Goal: Communication & Community: Participate in discussion

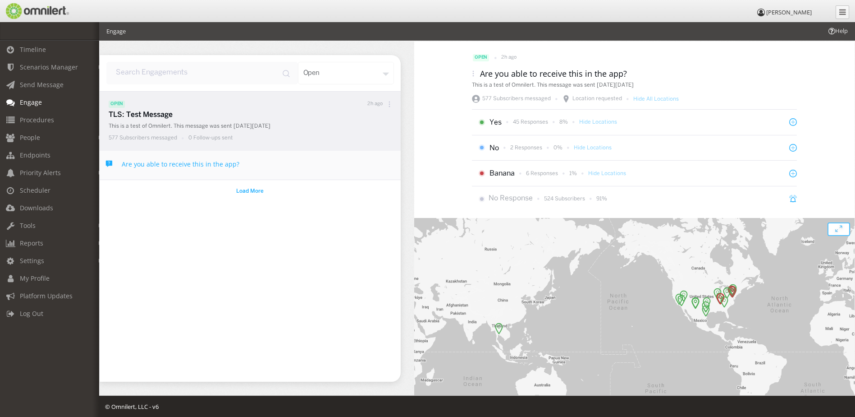
drag, startPoint x: 775, startPoint y: 358, endPoint x: 749, endPoint y: 322, distance: 44.9
click at [750, 322] on div at bounding box center [634, 346] width 441 height 257
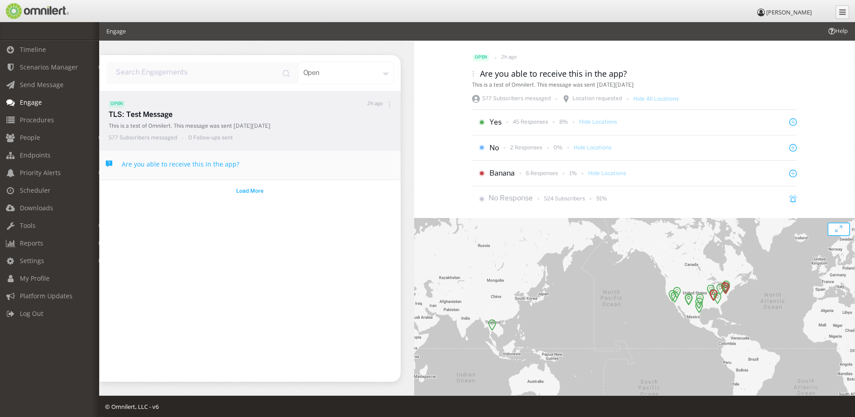
click at [491, 327] on img at bounding box center [492, 325] width 8 height 12
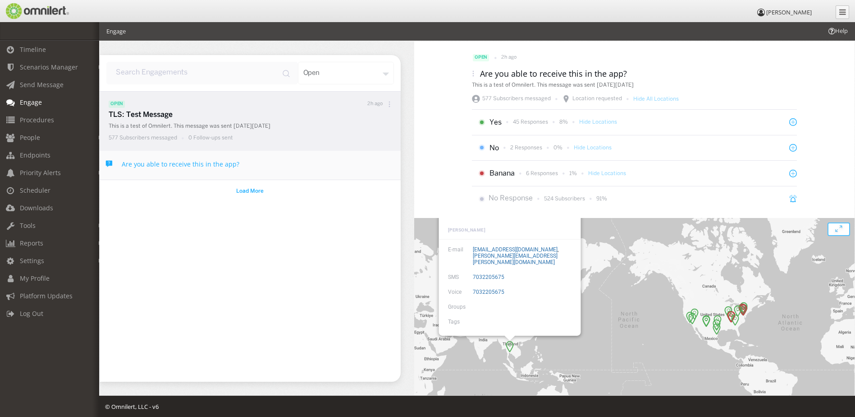
click at [431, 210] on div "open 2h ago Are you able to receive this in the app? This is a test of Omnilert…" at bounding box center [634, 217] width 441 height 353
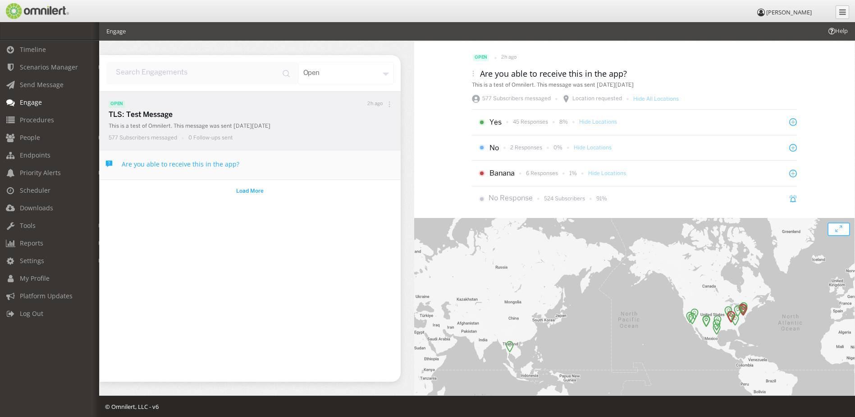
click at [248, 308] on div "open 2h ago TLS: Test Message This is a test of Omnilert. This message was sent…" at bounding box center [250, 236] width 301 height 290
click at [536, 121] on p "45 Responses" at bounding box center [530, 122] width 35 height 8
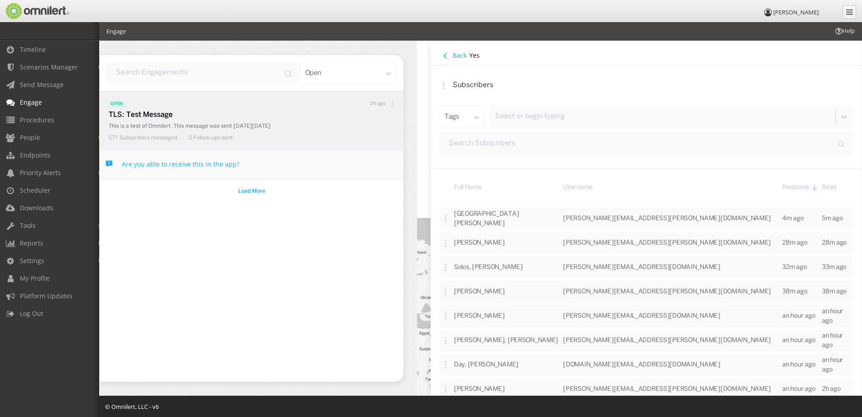
click at [463, 54] on h4 "Back" at bounding box center [460, 55] width 14 height 9
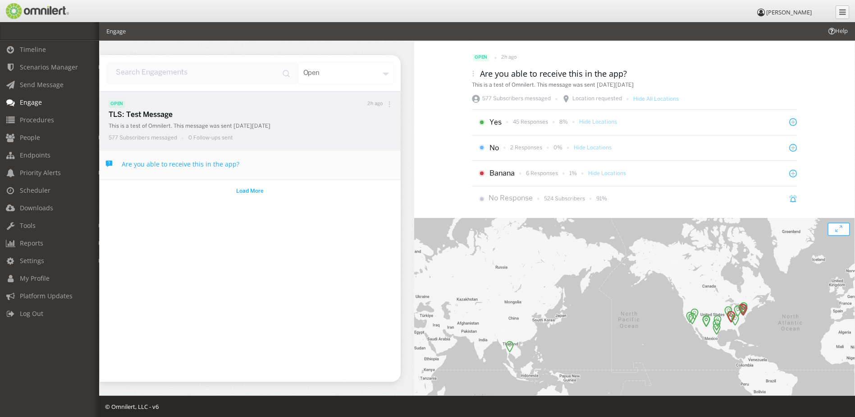
click at [289, 300] on div "open 2h ago TLS: Test Message This is a test of Omnilert. This message was sent…" at bounding box center [250, 236] width 301 height 290
click at [752, 261] on div at bounding box center [634, 346] width 441 height 257
click at [508, 346] on img at bounding box center [510, 346] width 8 height 12
click at [678, 327] on div "To navigate, press the arrow keys." at bounding box center [634, 346] width 441 height 257
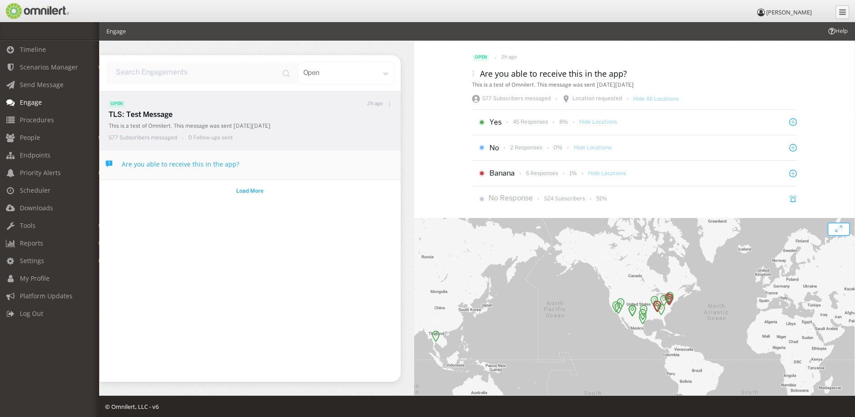
drag, startPoint x: 754, startPoint y: 351, endPoint x: 646, endPoint y: 349, distance: 108.2
click at [647, 349] on div at bounding box center [634, 346] width 441 height 257
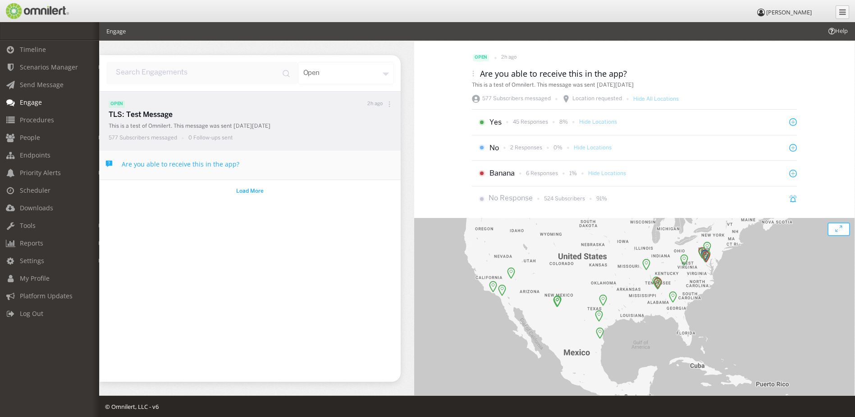
drag, startPoint x: 544, startPoint y: 326, endPoint x: 601, endPoint y: 375, distance: 75.2
click at [601, 375] on div at bounding box center [634, 346] width 441 height 257
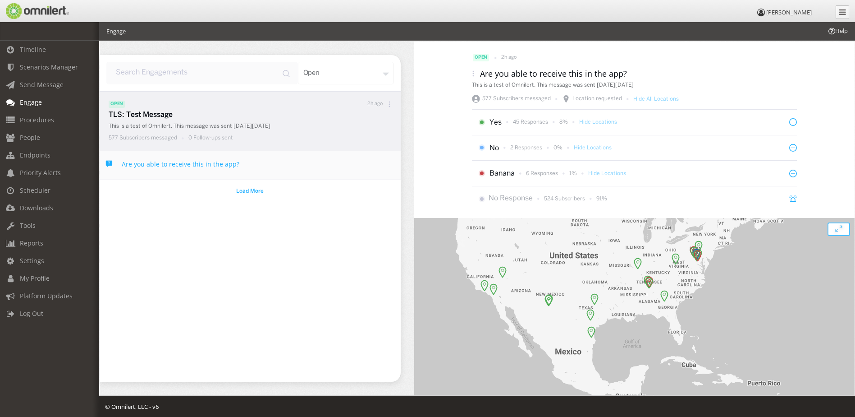
click at [590, 335] on img at bounding box center [591, 332] width 8 height 12
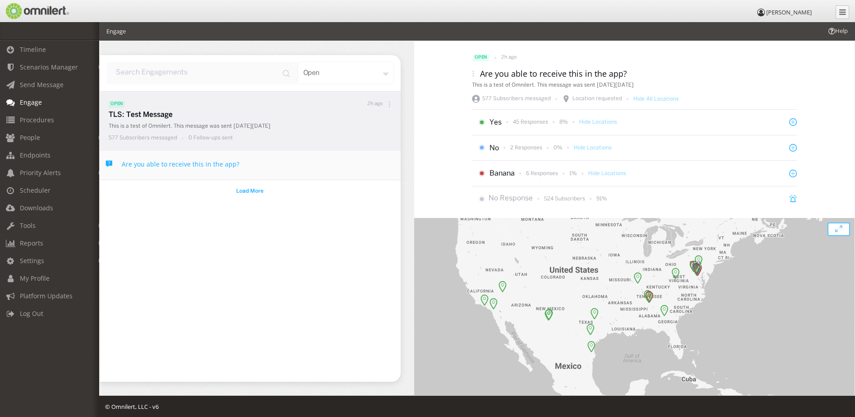
click at [657, 367] on div "To navigate, press the arrow keys." at bounding box center [634, 346] width 441 height 257
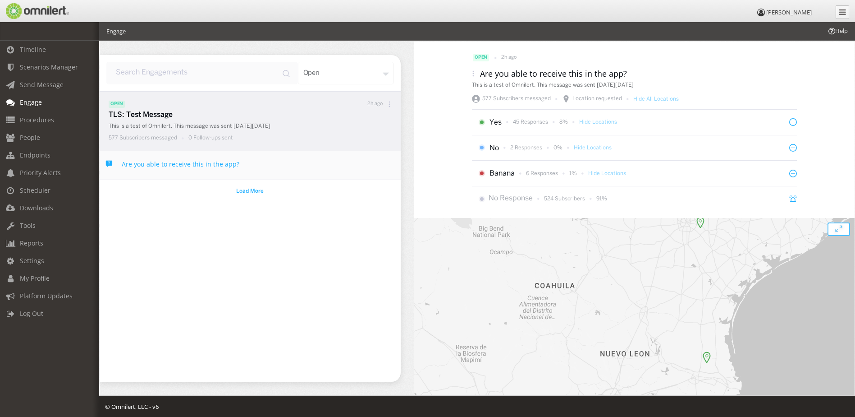
drag, startPoint x: 611, startPoint y: 314, endPoint x: 685, endPoint y: 320, distance: 74.2
click at [686, 321] on div at bounding box center [634, 346] width 441 height 257
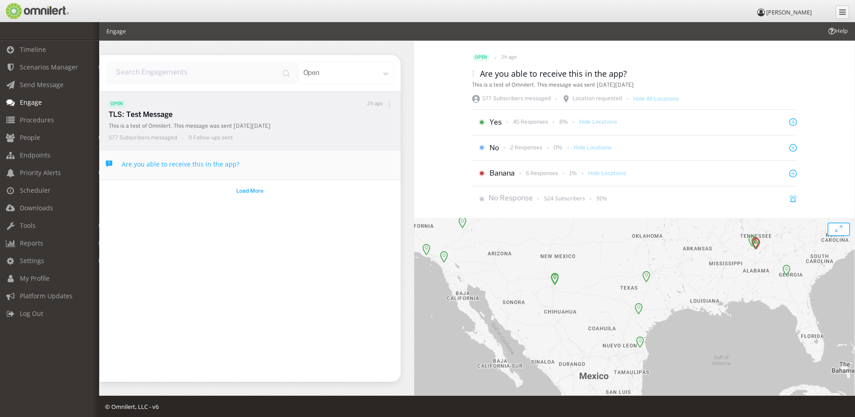
drag, startPoint x: 685, startPoint y: 282, endPoint x: 627, endPoint y: 300, distance: 60.9
click at [627, 300] on div at bounding box center [634, 346] width 441 height 257
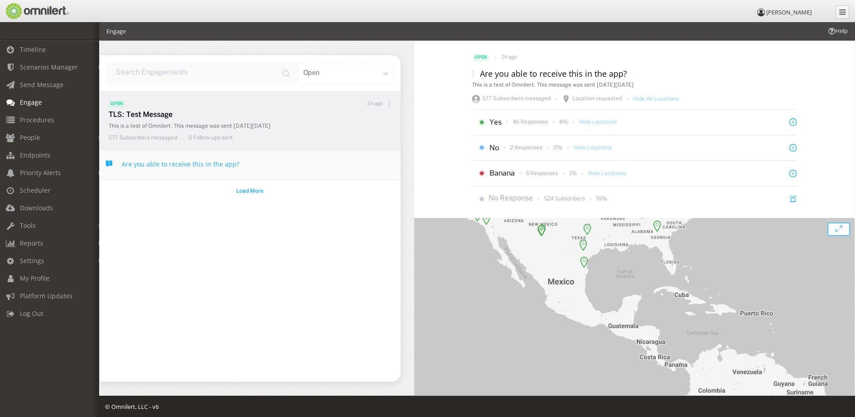
drag, startPoint x: 669, startPoint y: 340, endPoint x: 597, endPoint y: 273, distance: 98.2
click at [597, 273] on div at bounding box center [634, 346] width 441 height 257
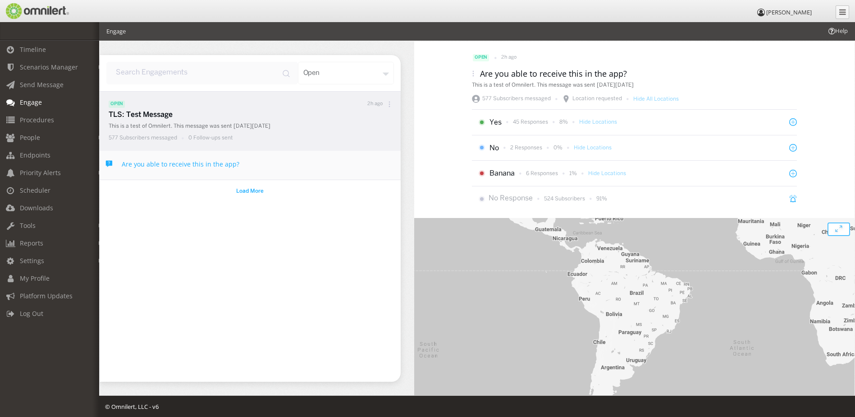
drag, startPoint x: 653, startPoint y: 348, endPoint x: 587, endPoint y: 271, distance: 101.1
click at [587, 271] on div at bounding box center [634, 346] width 441 height 257
drag, startPoint x: 580, startPoint y: 355, endPoint x: 550, endPoint y: 333, distance: 37.1
click at [550, 333] on div at bounding box center [634, 346] width 441 height 257
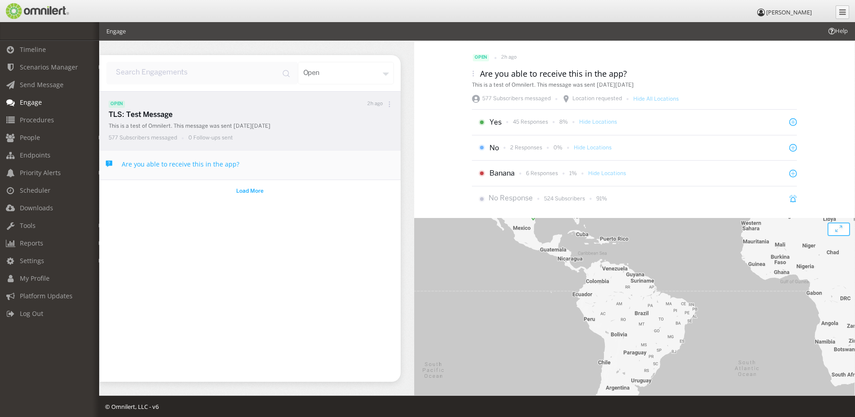
drag, startPoint x: 522, startPoint y: 302, endPoint x: 597, endPoint y: 347, distance: 87.8
click at [597, 364] on div at bounding box center [634, 346] width 441 height 257
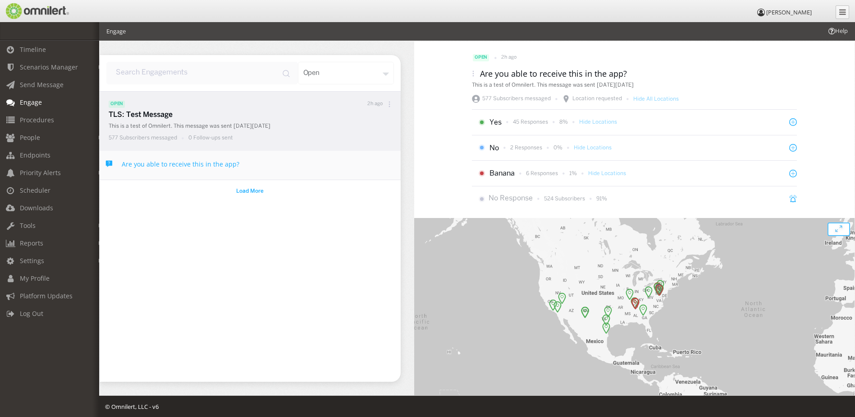
drag, startPoint x: 597, startPoint y: 277, endPoint x: 575, endPoint y: 333, distance: 60.0
click at [575, 333] on div at bounding box center [634, 346] width 441 height 257
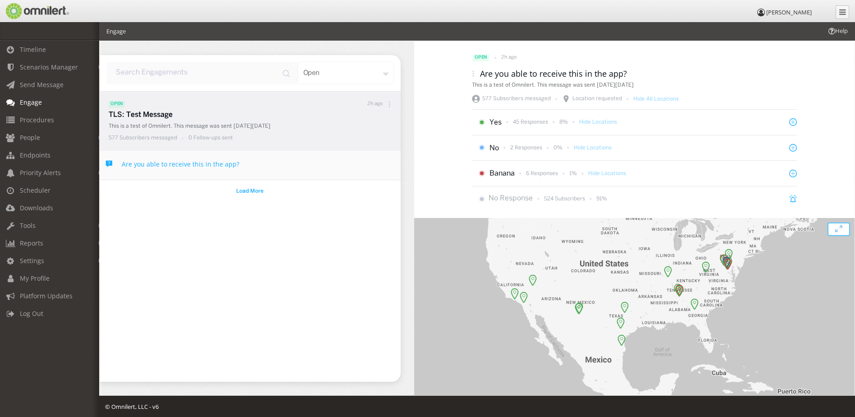
drag, startPoint x: 598, startPoint y: 325, endPoint x: 614, endPoint y: 301, distance: 28.0
click at [614, 301] on div at bounding box center [634, 346] width 441 height 257
click at [607, 269] on div at bounding box center [634, 346] width 441 height 257
